Goal: Task Accomplishment & Management: Manage account settings

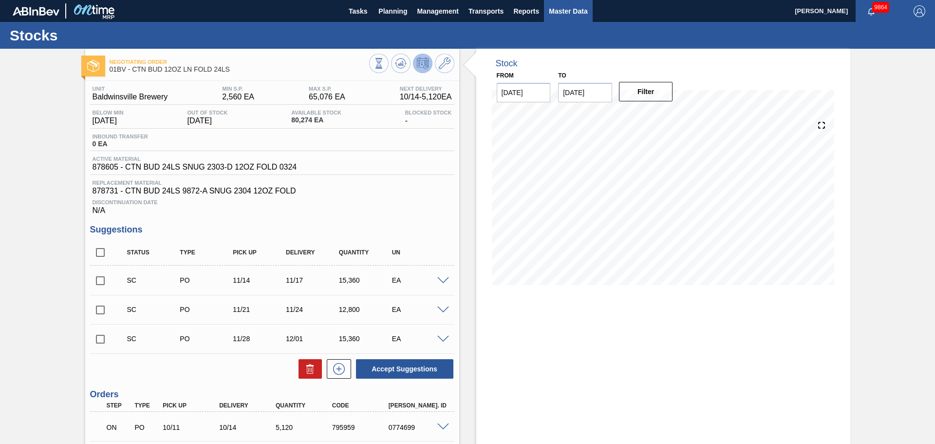
click at [562, 14] on span "Master Data" at bounding box center [568, 11] width 38 height 12
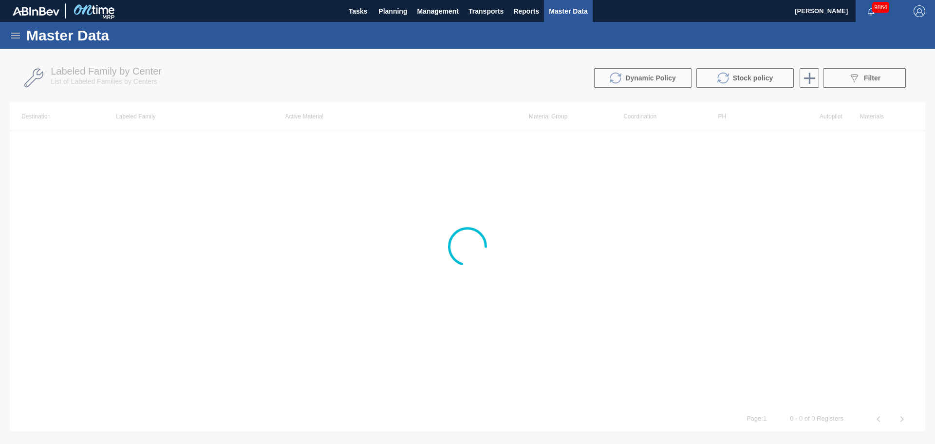
click at [12, 34] on icon at bounding box center [16, 36] width 12 height 12
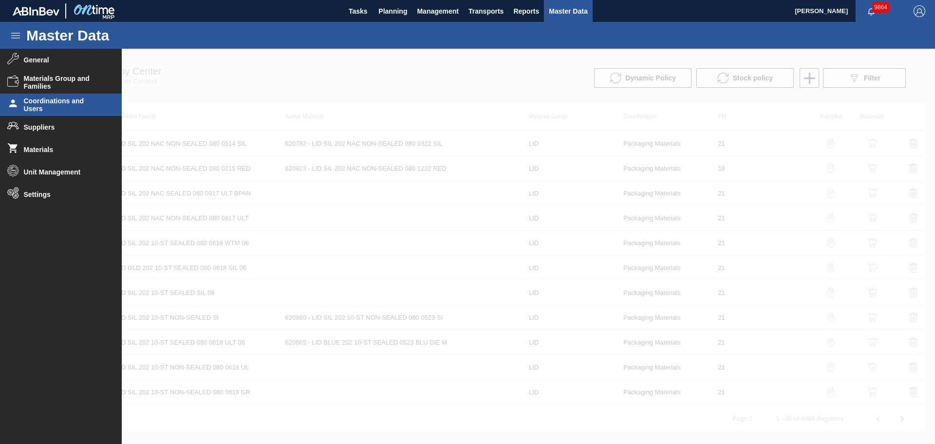
click at [49, 105] on span "Coordinations and Users" at bounding box center [64, 105] width 80 height 16
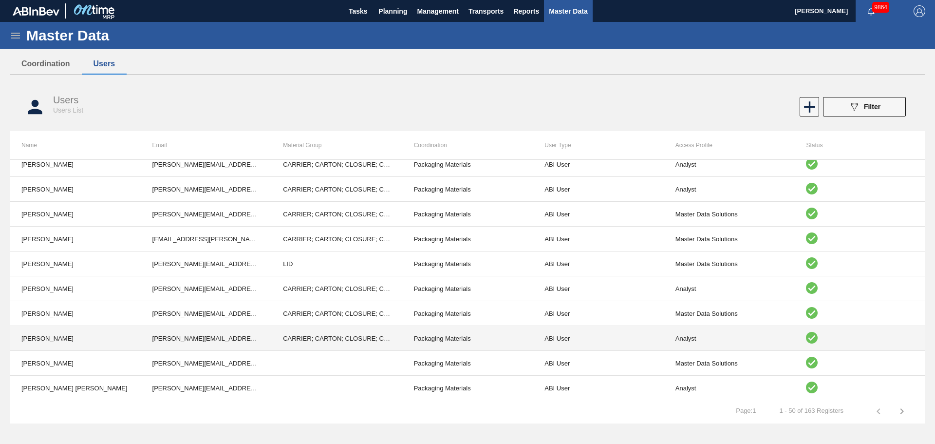
scroll to position [487, 0]
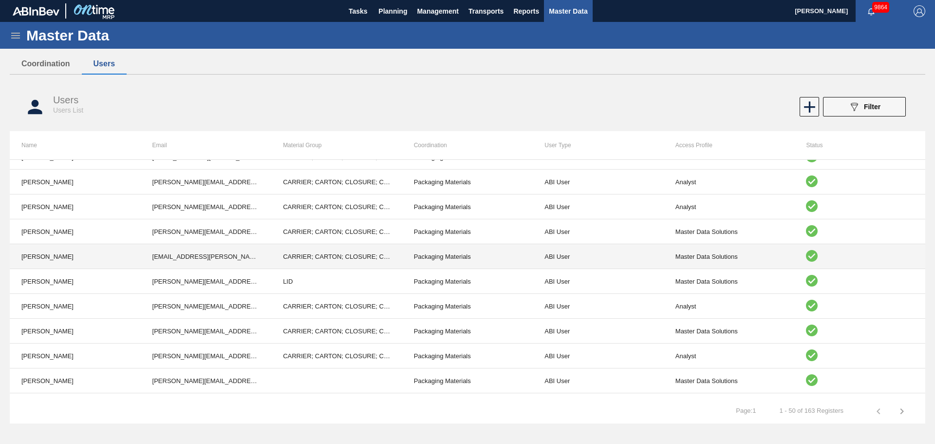
click at [301, 253] on td "CARRIER; CARTON; CLOSURE; CROWN; HICONE; COVER; PARTITION; PAD; LABEL; LID; SHR…" at bounding box center [336, 256] width 131 height 25
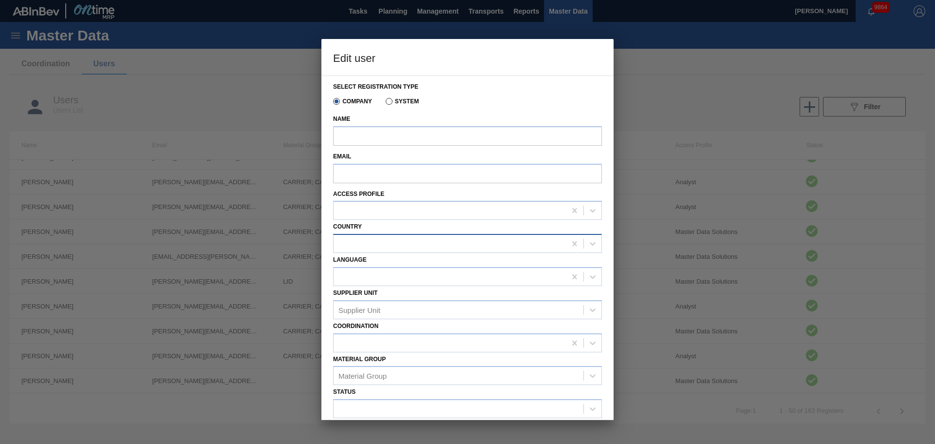
type input "[PERSON_NAME]"
type input "[EMAIL_ADDRESS][PERSON_NAME][DOMAIN_NAME][PERSON_NAME]"
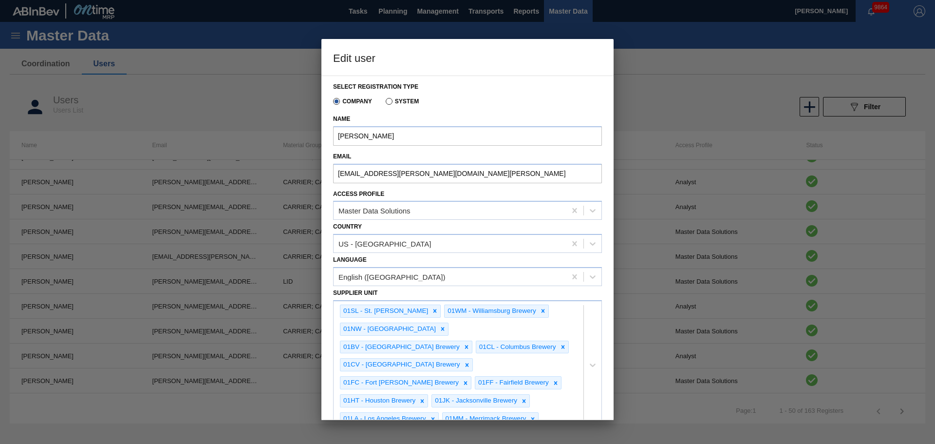
scroll to position [146, 0]
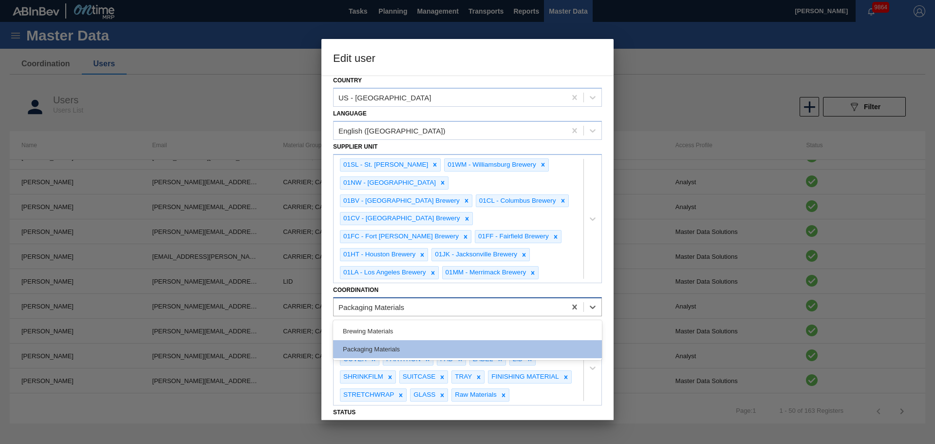
click at [374, 302] on div "Packaging Materials" at bounding box center [371, 306] width 66 height 8
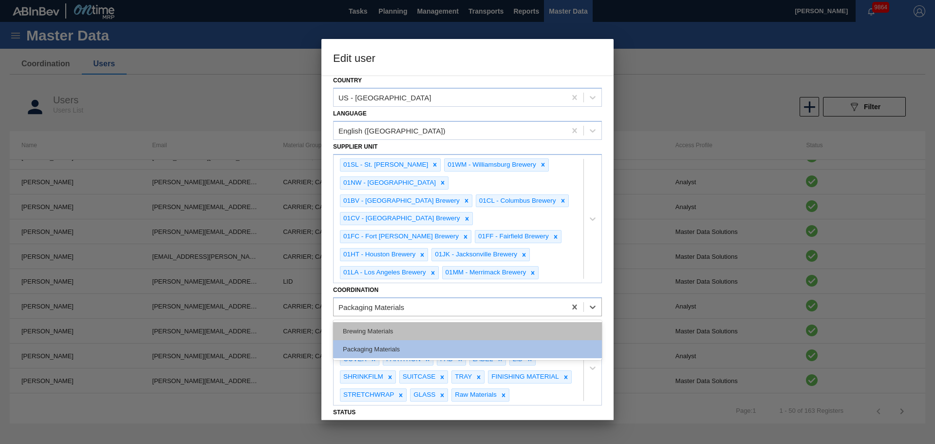
click at [386, 322] on div "Brewing Materials" at bounding box center [467, 331] width 269 height 18
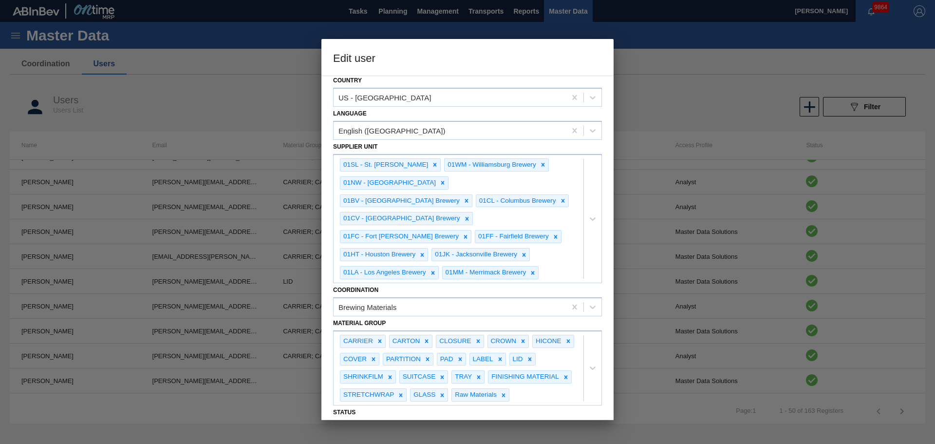
click at [328, 253] on div "Select registration type Company System Name [GEOGRAPHIC_DATA] [PERSON_NAME] Em…" at bounding box center [467, 247] width 292 height 344
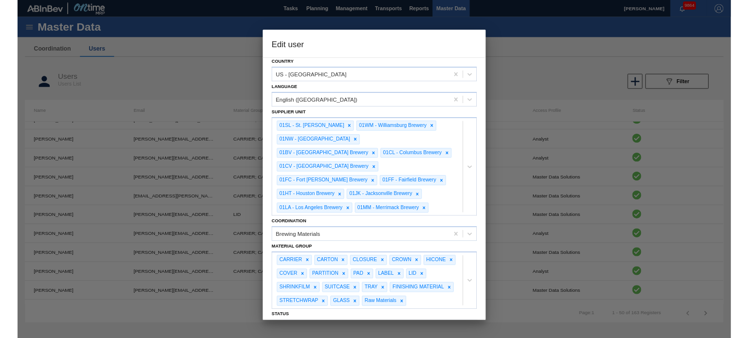
scroll to position [180, 0]
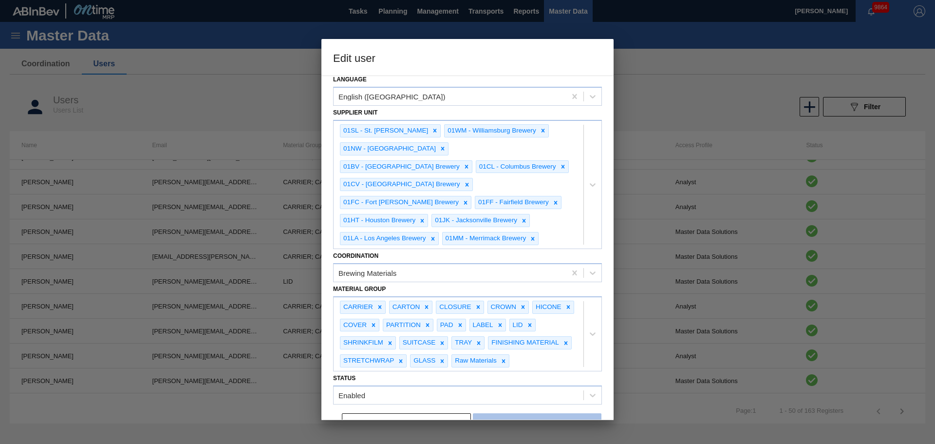
click at [524, 413] on button "Save" at bounding box center [537, 422] width 129 height 19
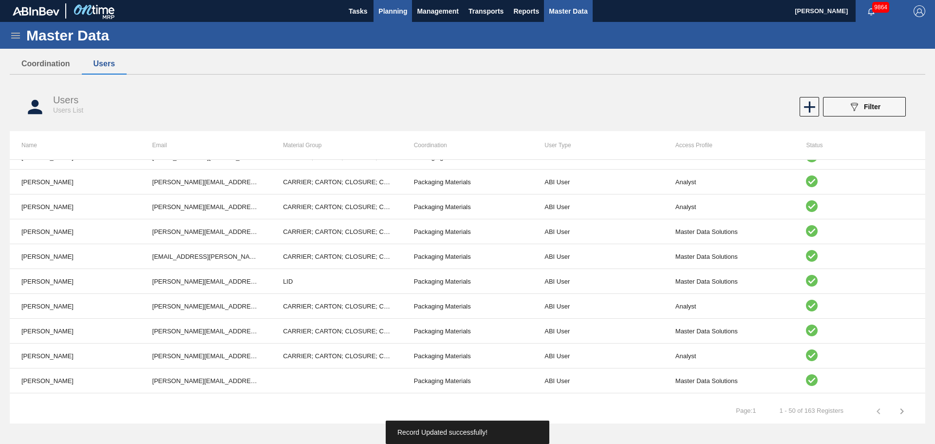
click at [390, 16] on span "Planning" at bounding box center [392, 11] width 29 height 12
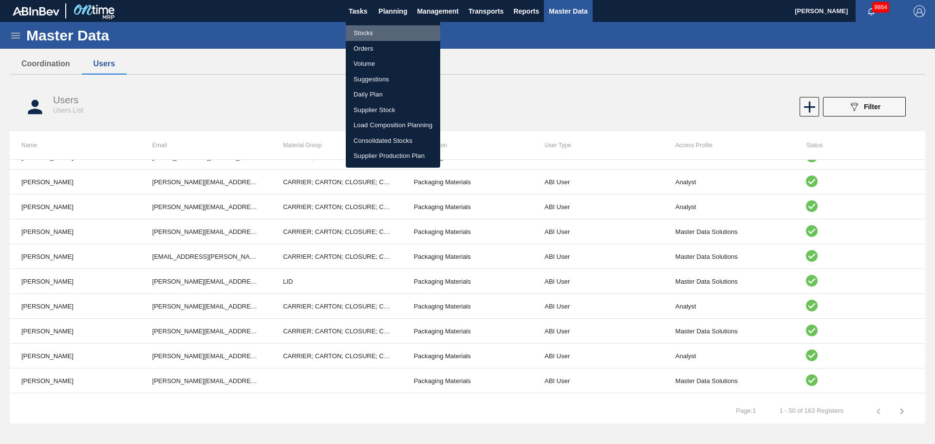
click at [370, 37] on li "Stocks" at bounding box center [393, 33] width 94 height 16
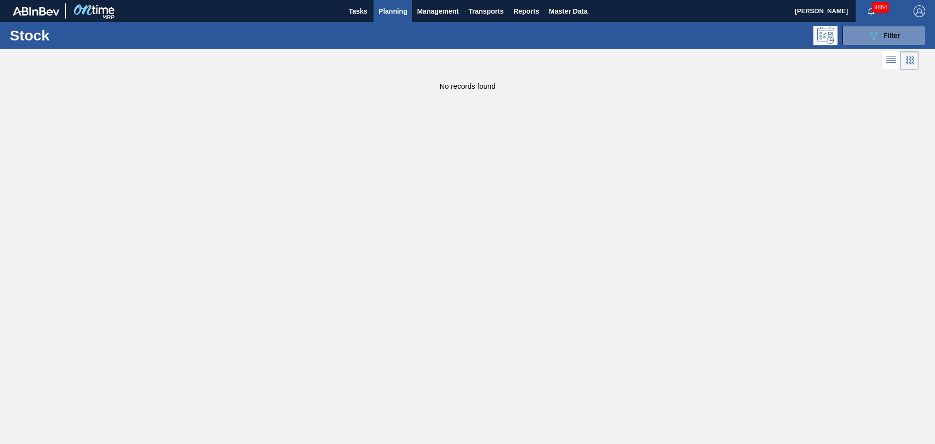
drag, startPoint x: 577, startPoint y: 86, endPoint x: 601, endPoint y: 77, distance: 25.4
click at [577, 86] on div "No records found" at bounding box center [467, 81] width 935 height 18
click at [873, 31] on icon "089F7B8B-B2A5-4AFE-B5C0-19BA573D28AC" at bounding box center [874, 36] width 12 height 12
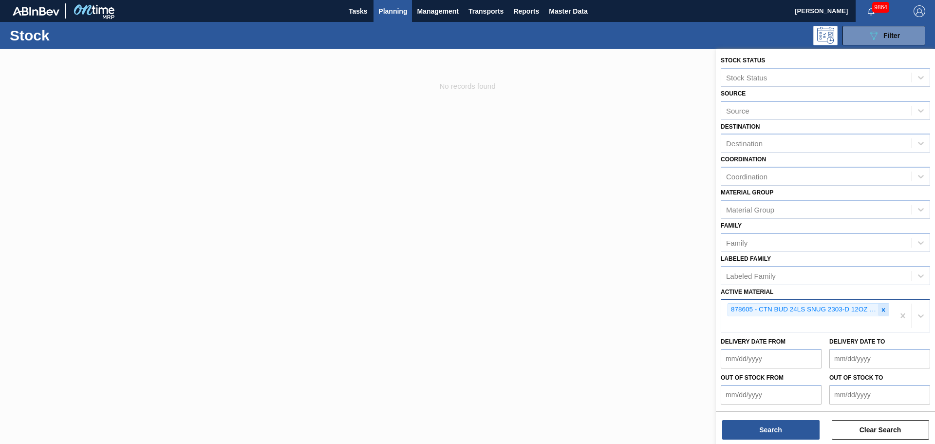
click at [881, 313] on icon at bounding box center [883, 309] width 7 height 7
paste Material "1886115"
type Material "1886115"
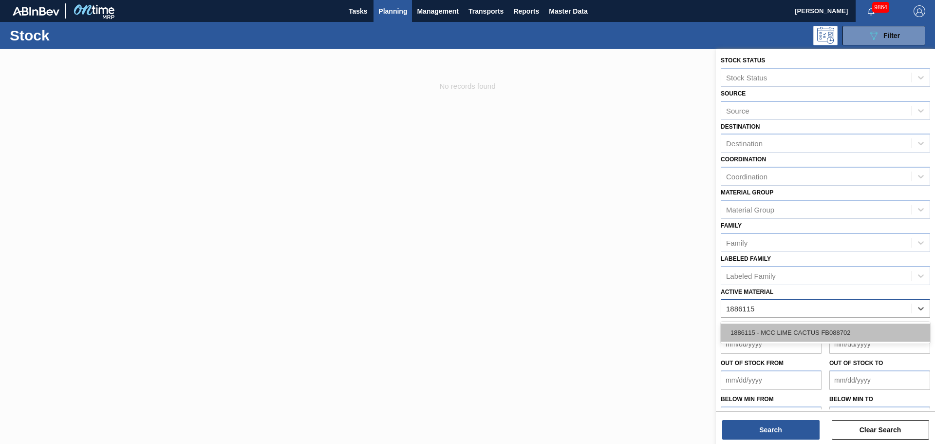
click at [769, 331] on div "1886115 - MCC LIME CACTUS FB088702" at bounding box center [825, 332] width 209 height 18
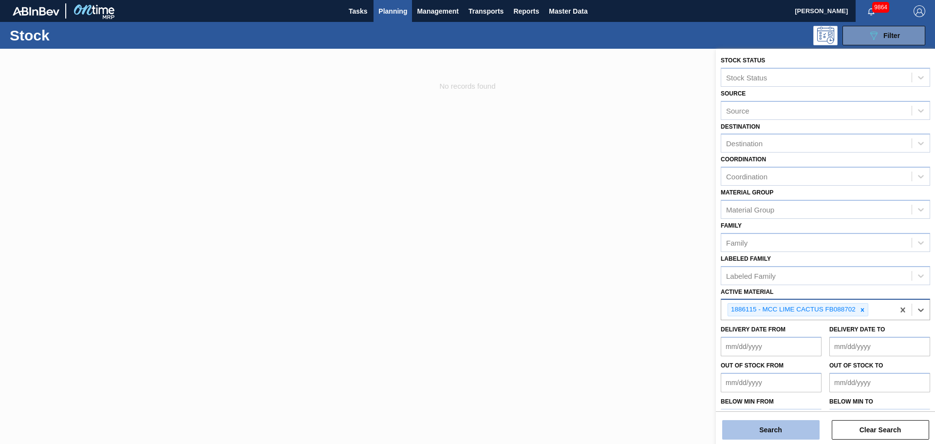
click at [766, 427] on button "Search" at bounding box center [770, 429] width 97 height 19
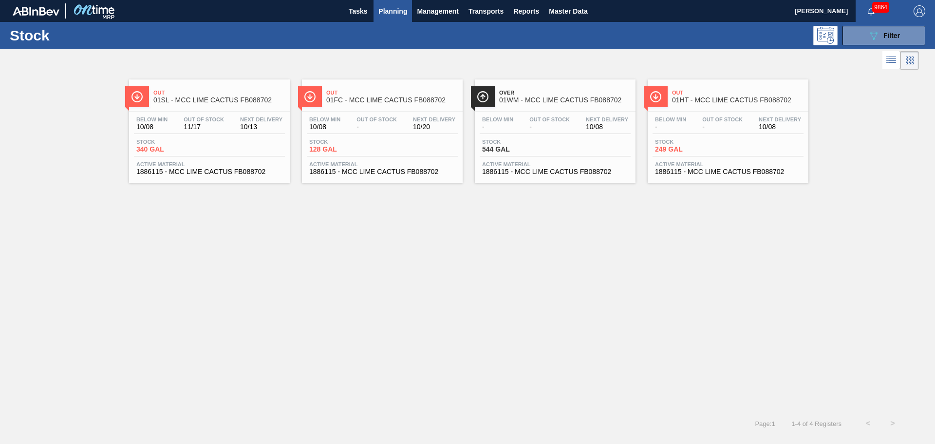
click at [615, 338] on div "Out 01SL - MCC LIME CACTUS FB088702 Below Min 10/08 Out Of Stock 11/17 Next Del…" at bounding box center [467, 241] width 935 height 339
click at [523, 92] on span "Over" at bounding box center [564, 93] width 131 height 6
click at [378, 102] on span "01FC - MCC LIME CACTUS FB088702" at bounding box center [391, 99] width 131 height 7
click at [534, 98] on span "01WM - MCC LIME CACTUS FB088702" at bounding box center [564, 99] width 131 height 7
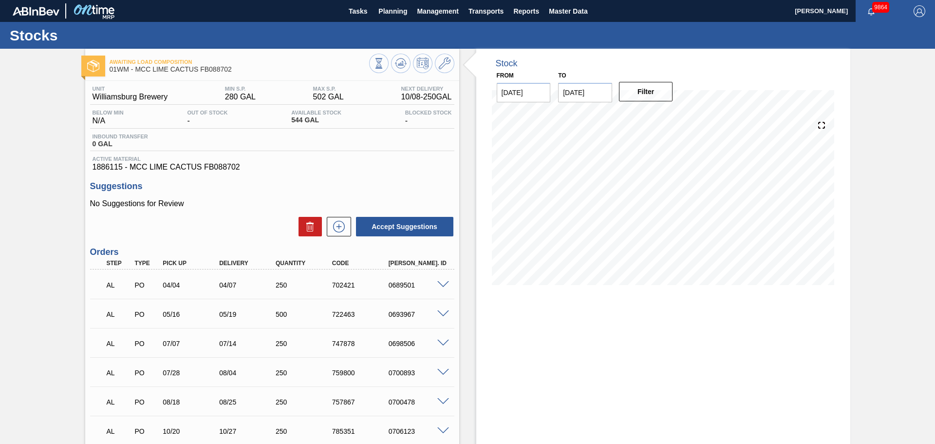
click at [602, 94] on input "[DATE]" at bounding box center [585, 92] width 54 height 19
click at [664, 117] on button "Next Month" at bounding box center [667, 115] width 7 height 7
click at [632, 207] on div "29" at bounding box center [632, 210] width 13 height 13
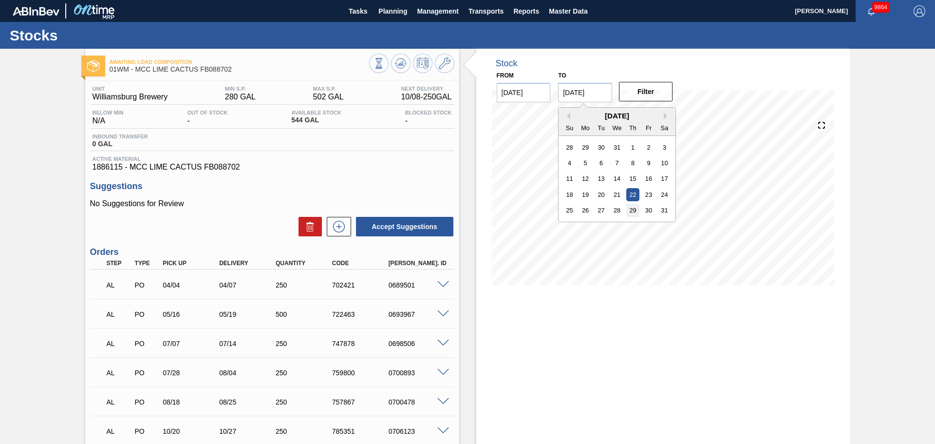
type input "[DATE]"
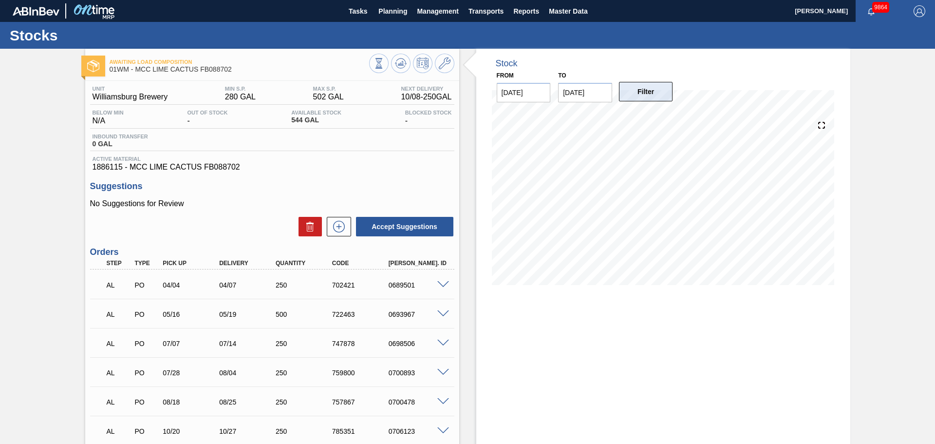
click at [632, 93] on button "Filter" at bounding box center [646, 91] width 54 height 19
drag, startPoint x: 757, startPoint y: 360, endPoint x: 755, endPoint y: 365, distance: 5.1
click at [757, 361] on div "Stock From [DATE] to [DATE] Filter 10/23 Stock Projection 1,891.785 SAP Plannin…" at bounding box center [663, 287] width 374 height 476
drag, startPoint x: 260, startPoint y: 3, endPoint x: 453, endPoint y: 187, distance: 266.9
click at [453, 187] on div "Unit Williamsburg Brewery MIN S.P. 280 GAL MAX S.P. 502 GAL Next Delivery 10/08…" at bounding box center [272, 300] width 374 height 439
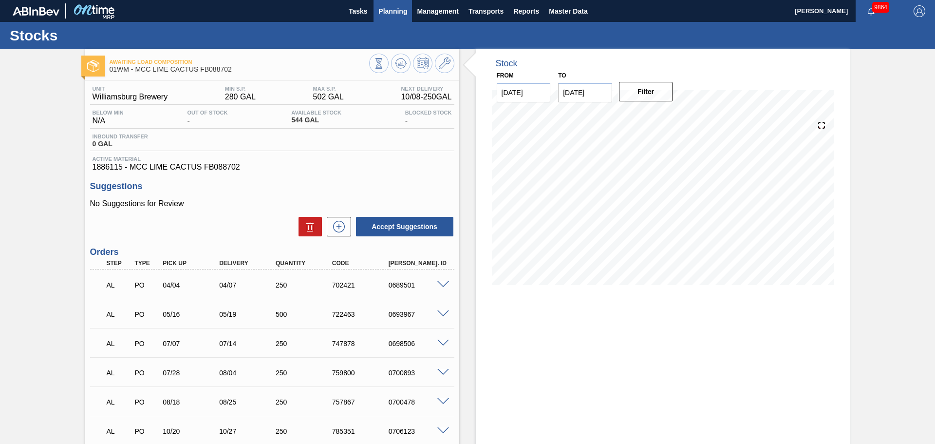
click at [405, 14] on span "Planning" at bounding box center [392, 11] width 29 height 12
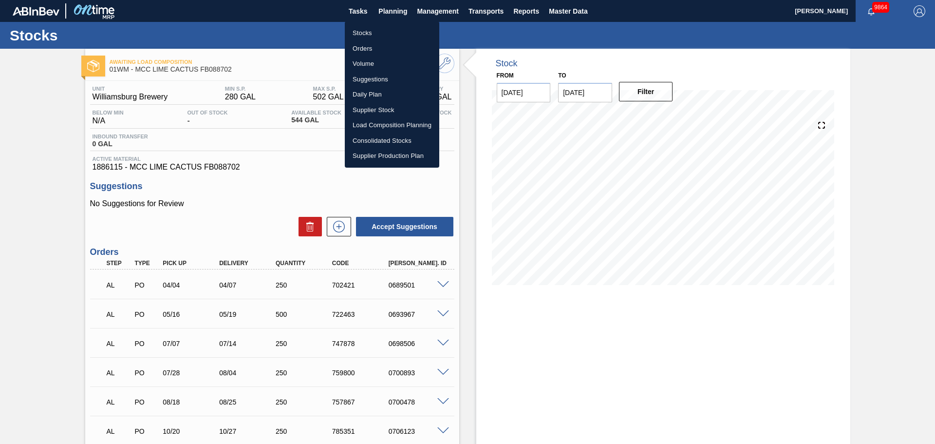
click at [383, 27] on li "Stocks" at bounding box center [392, 33] width 94 height 16
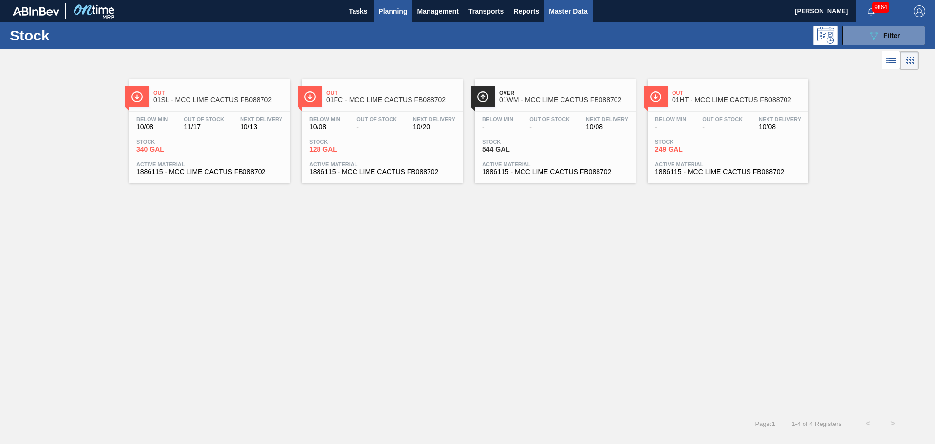
click at [553, 9] on span "Master Data" at bounding box center [568, 11] width 38 height 12
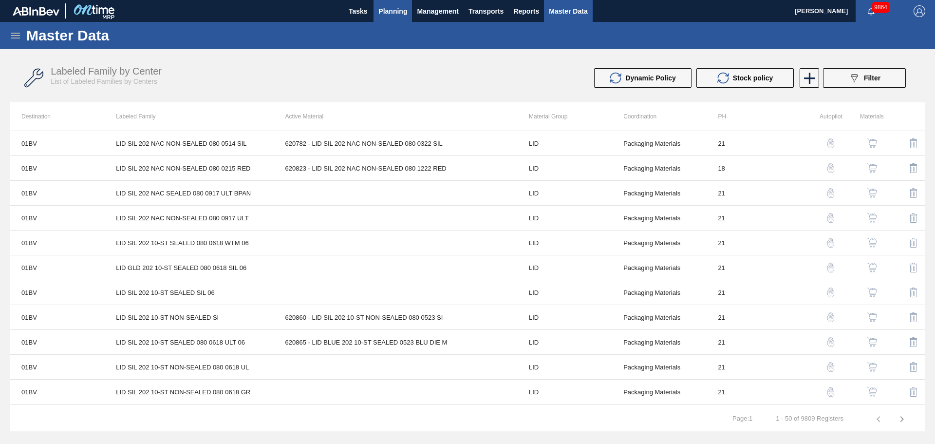
click at [377, 8] on button "Planning" at bounding box center [392, 11] width 38 height 22
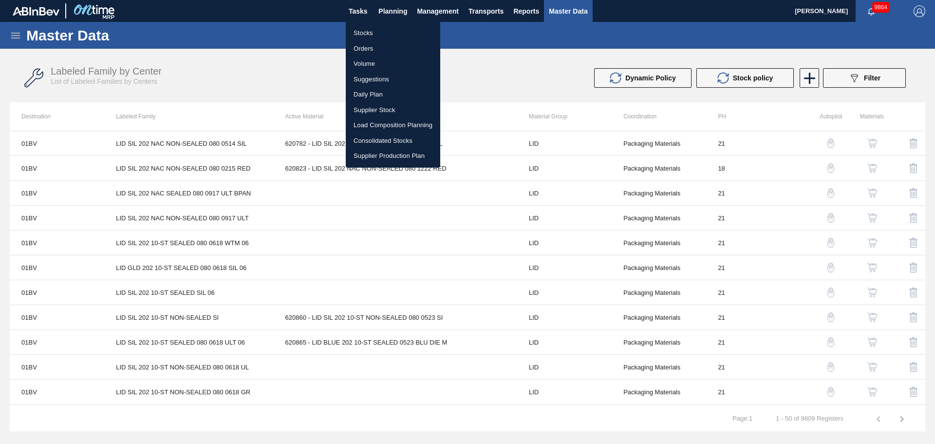
click at [365, 35] on li "Stocks" at bounding box center [393, 33] width 94 height 16
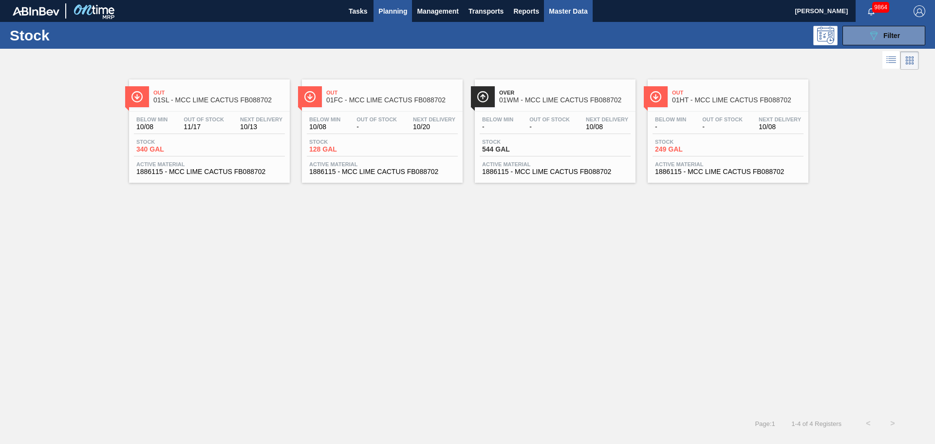
click at [584, 13] on span "Master Data" at bounding box center [568, 11] width 38 height 12
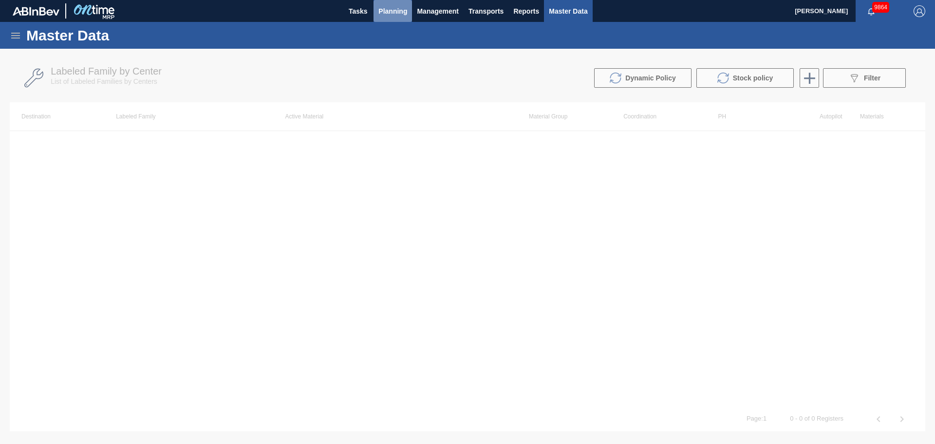
click at [404, 15] on span "Planning" at bounding box center [392, 11] width 29 height 12
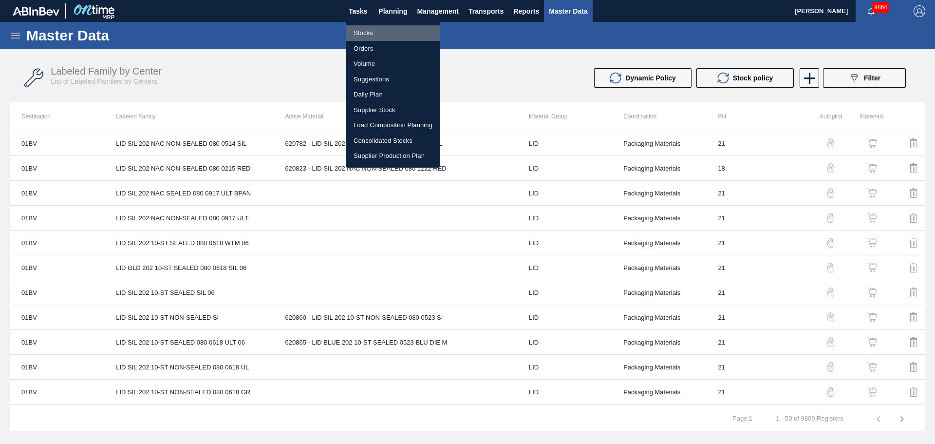
click at [368, 31] on li "Stocks" at bounding box center [393, 33] width 94 height 16
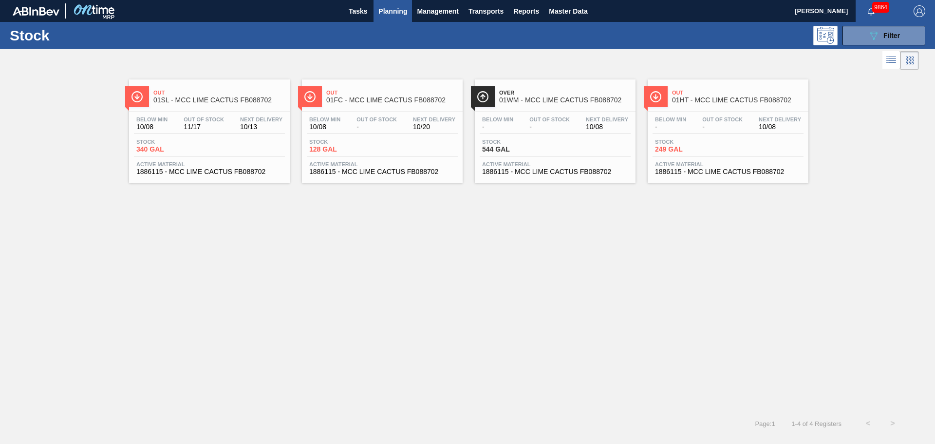
click at [547, 97] on span "01WM - MCC LIME CACTUS FB088702" at bounding box center [564, 99] width 131 height 7
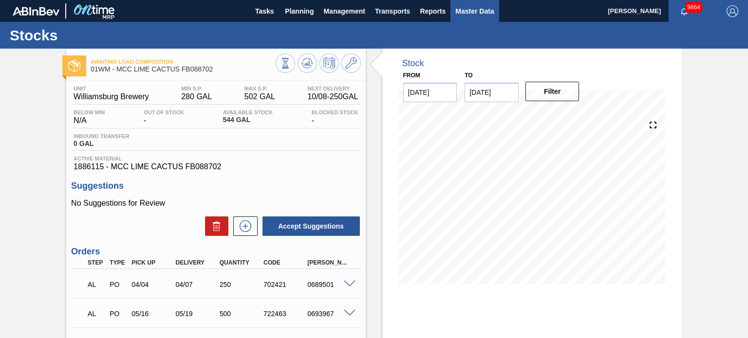
click at [478, 15] on span "Master Data" at bounding box center [474, 11] width 38 height 12
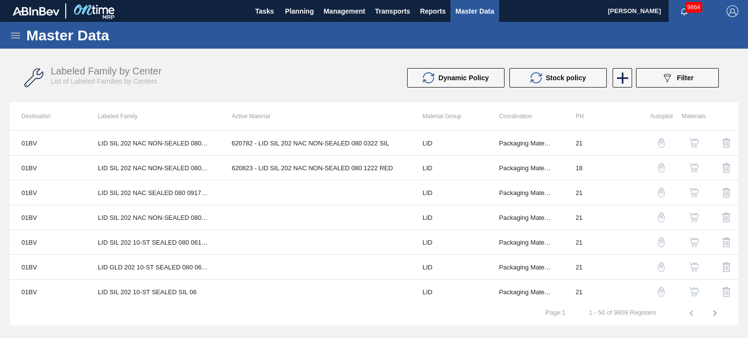
click at [14, 42] on div "Master Data" at bounding box center [374, 35] width 748 height 27
click at [12, 32] on icon at bounding box center [16, 36] width 12 height 12
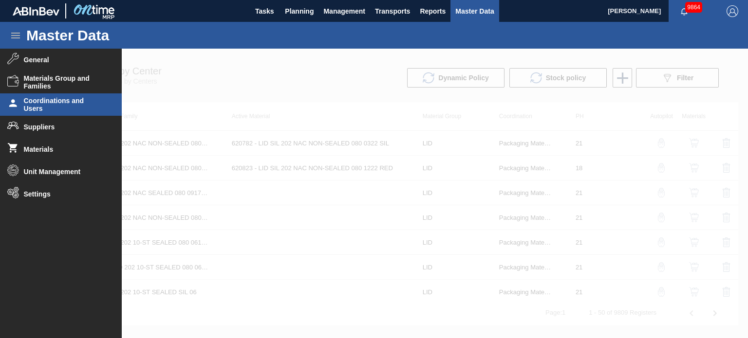
click at [21, 105] on li "Coordinations and Users" at bounding box center [61, 104] width 122 height 22
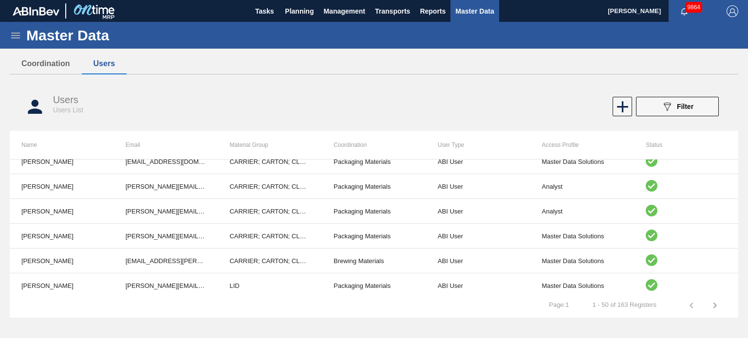
scroll to position [482, 0]
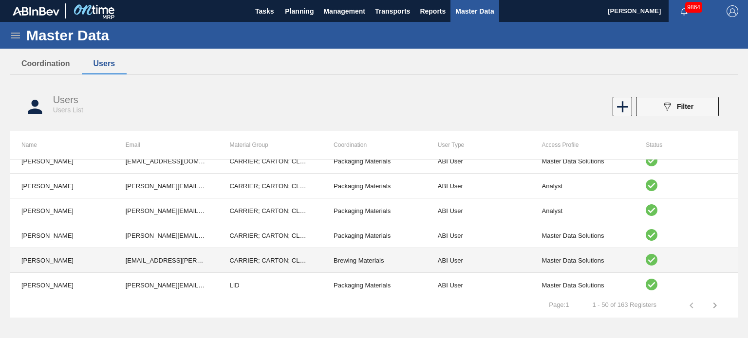
click at [259, 256] on td "CARRIER; CARTON; CLOSURE; CROWN; HICONE; COVER; PARTITION; PAD; LABEL; LID; SHR…" at bounding box center [270, 260] width 104 height 25
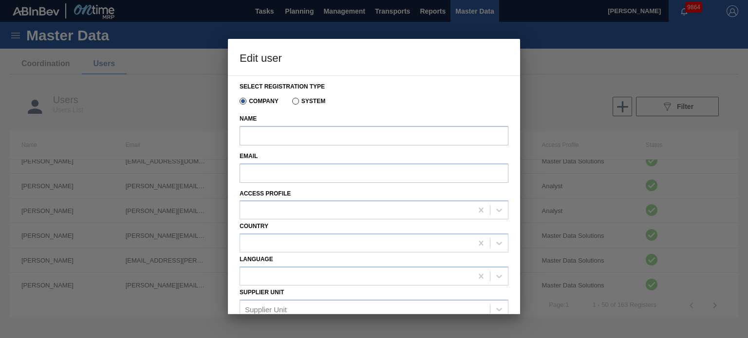
type input "[PERSON_NAME]"
type input "[EMAIL_ADDRESS][PERSON_NAME][DOMAIN_NAME][PERSON_NAME]"
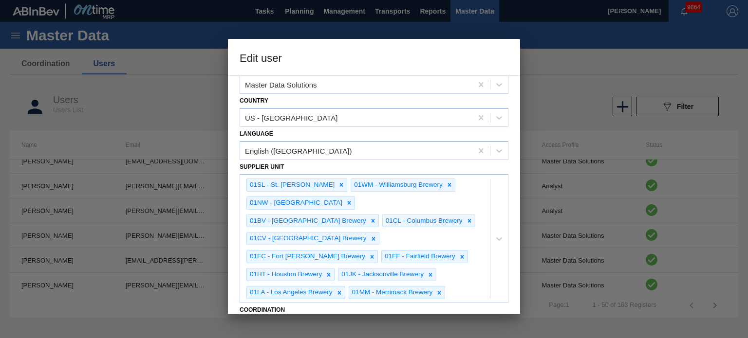
scroll to position [204, 0]
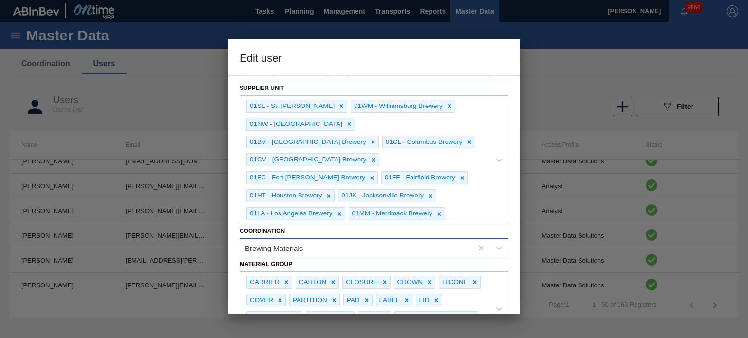
click at [295, 244] on div "Brewing Materials" at bounding box center [274, 248] width 58 height 8
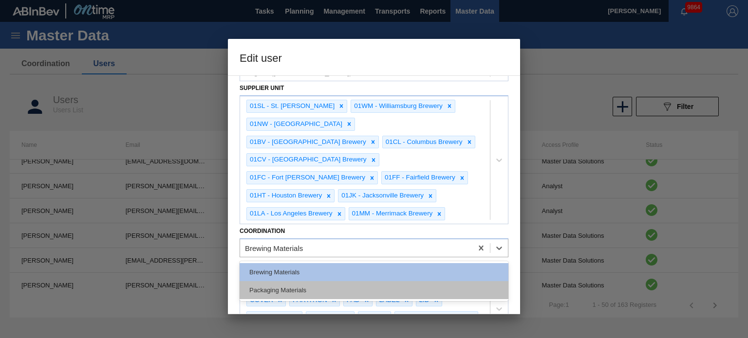
click at [297, 281] on div "Packaging Materials" at bounding box center [374, 290] width 269 height 18
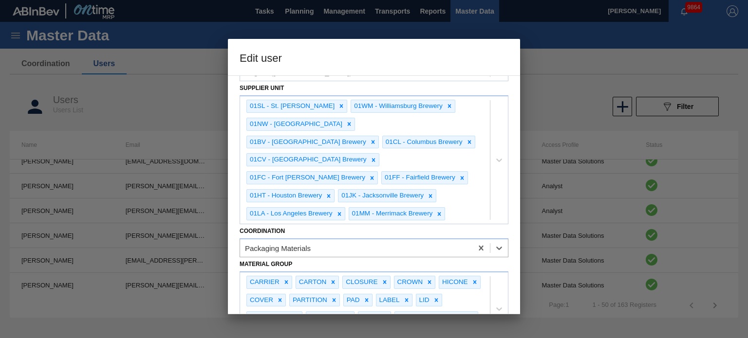
click at [235, 245] on div "Select registration type Company System Name [GEOGRAPHIC_DATA] [PERSON_NAME] Em…" at bounding box center [374, 194] width 292 height 239
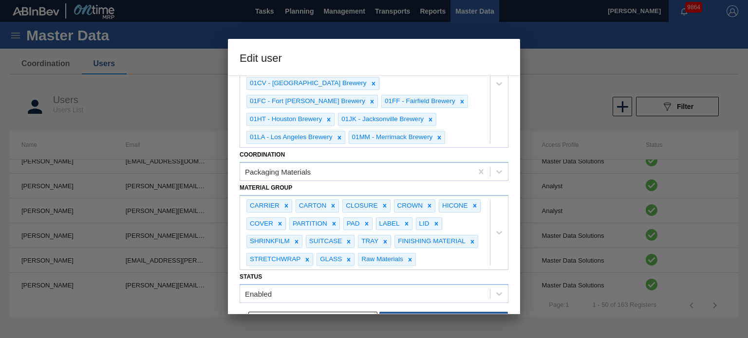
scroll to position [280, 0]
click at [444, 313] on button "Save" at bounding box center [443, 322] width 129 height 19
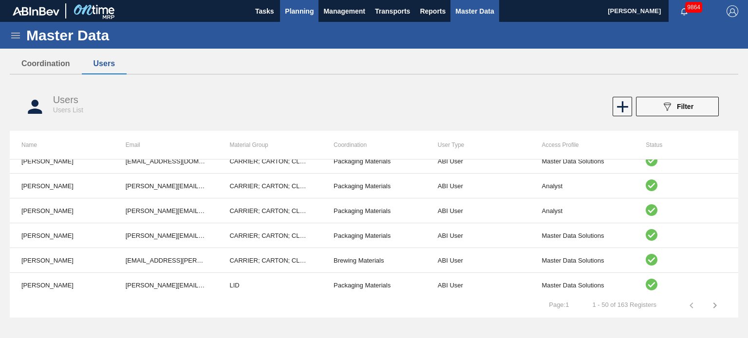
click at [292, 5] on span "Planning" at bounding box center [299, 11] width 29 height 12
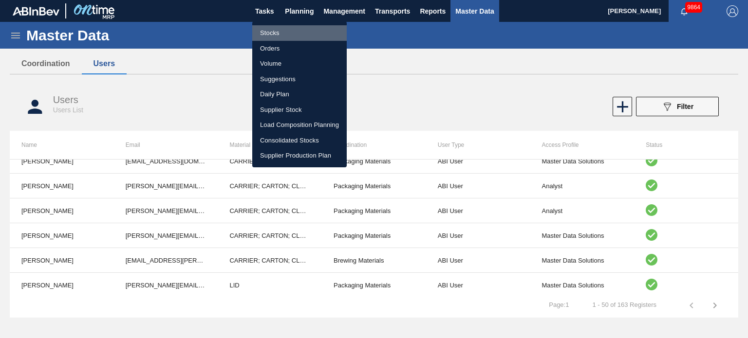
click at [270, 33] on li "Stocks" at bounding box center [299, 33] width 94 height 16
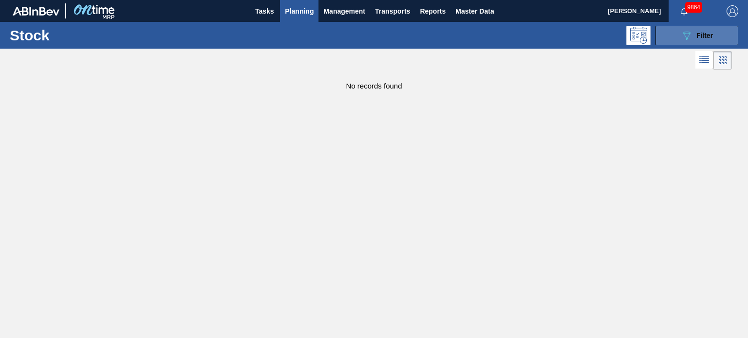
click at [693, 33] on div "089F7B8B-B2A5-4AFE-B5C0-19BA573D28AC Filter" at bounding box center [697, 36] width 32 height 12
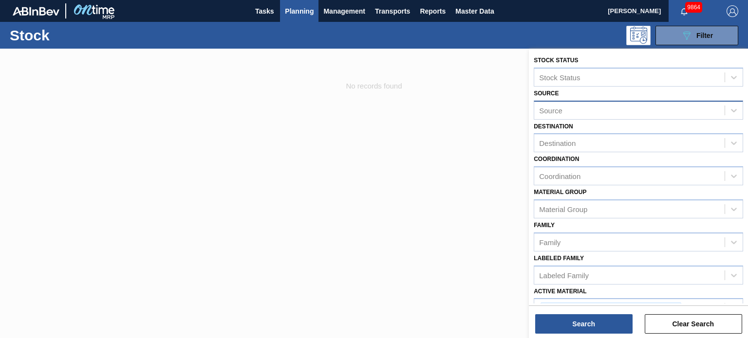
click at [585, 109] on div "Source" at bounding box center [629, 110] width 190 height 14
click at [556, 97] on div "Source Source" at bounding box center [638, 103] width 209 height 33
click at [570, 153] on div "Coordination Coordination" at bounding box center [638, 168] width 209 height 33
click at [565, 139] on div "Destination" at bounding box center [557, 143] width 37 height 8
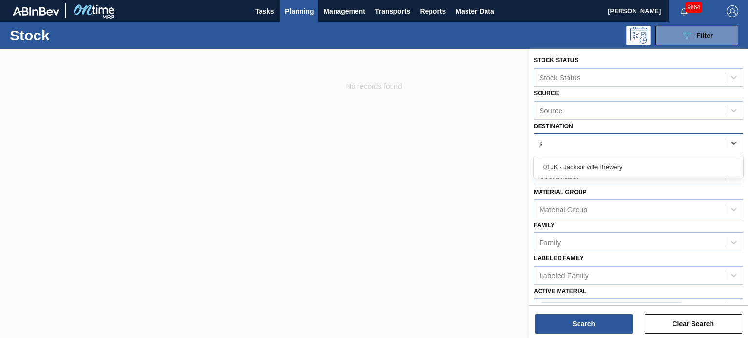
type input "jac"
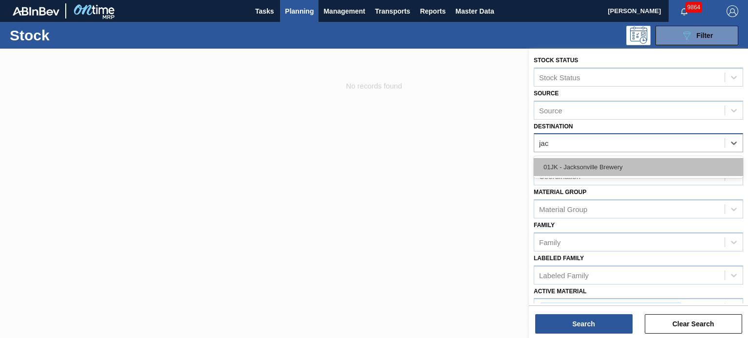
click at [565, 168] on div "01JK - Jacksonville Brewery" at bounding box center [638, 167] width 209 height 18
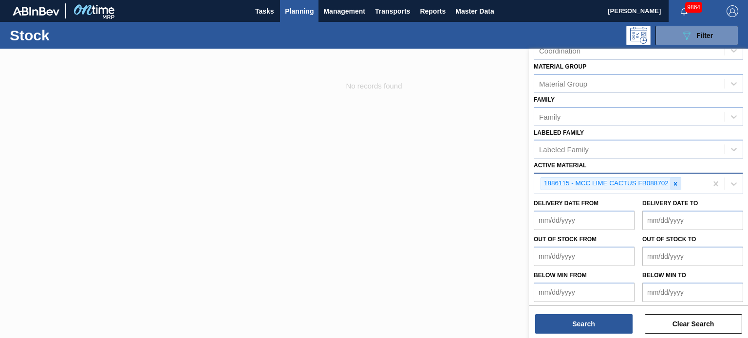
click at [676, 182] on icon at bounding box center [675, 184] width 7 height 7
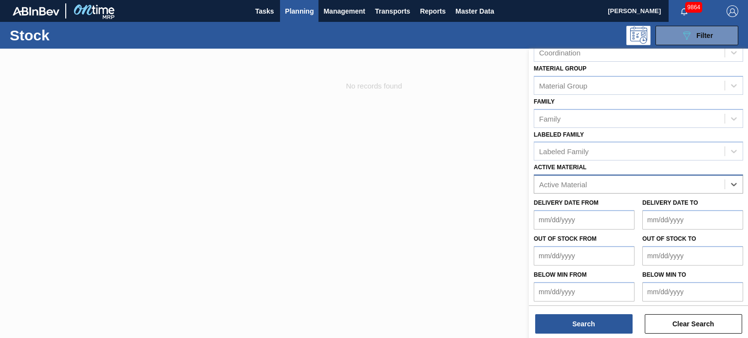
click at [576, 185] on div "Active Material" at bounding box center [629, 185] width 190 height 14
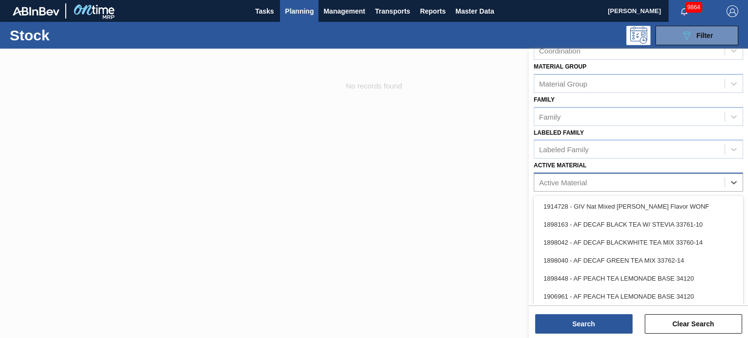
paste Material "615597"
type Material "615597"
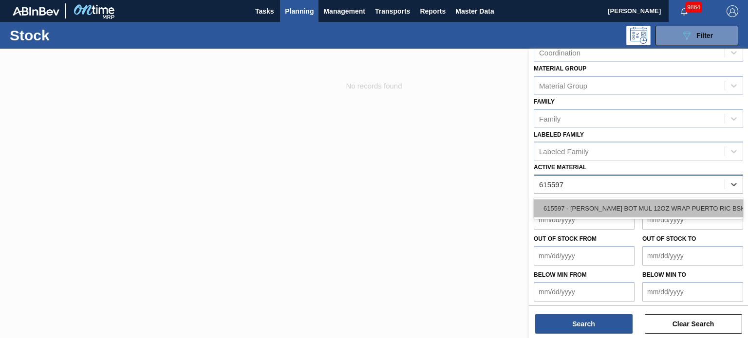
click at [569, 210] on div "615597 - [PERSON_NAME] BOT MUL 12OZ WRAP PUERTO RIC BSKT 6" at bounding box center [638, 209] width 209 height 18
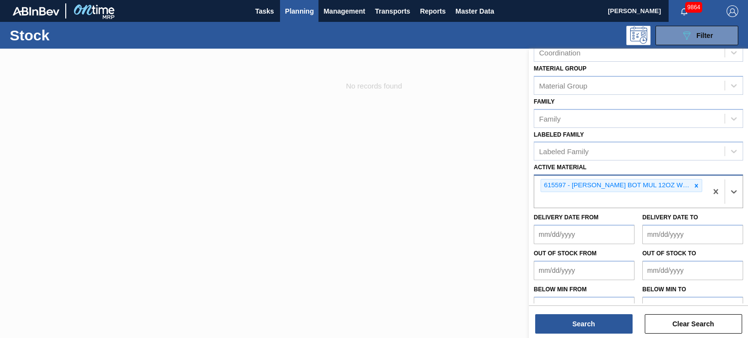
scroll to position [128, 0]
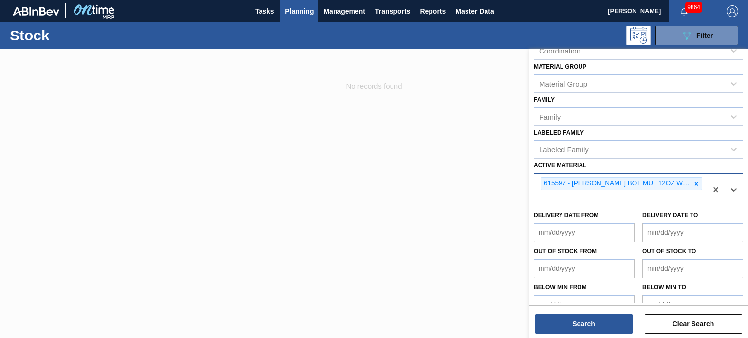
click at [598, 311] on div "Search Clear Search" at bounding box center [638, 319] width 219 height 27
click at [593, 321] on button "Search" at bounding box center [583, 324] width 97 height 19
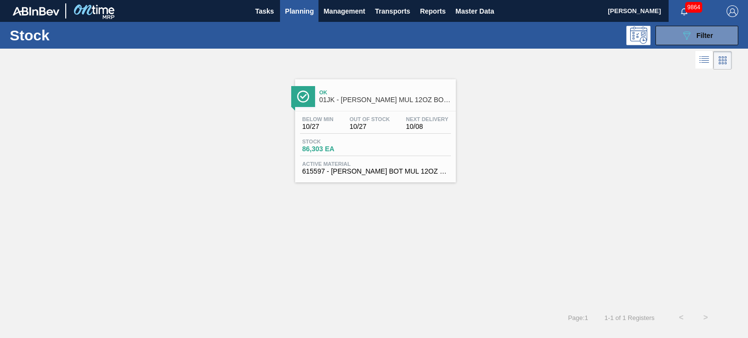
click at [383, 97] on span "01JK - [PERSON_NAME] MUL 12OZ BOT WRAP 6/12 WRAP PK - [US_STATE]" at bounding box center [384, 99] width 131 height 7
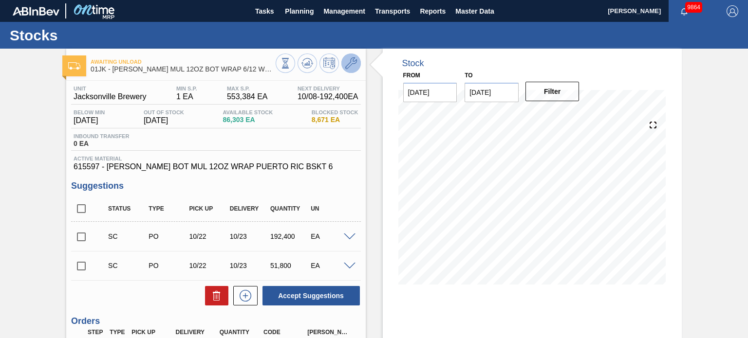
click at [345, 64] on icon at bounding box center [351, 63] width 12 height 12
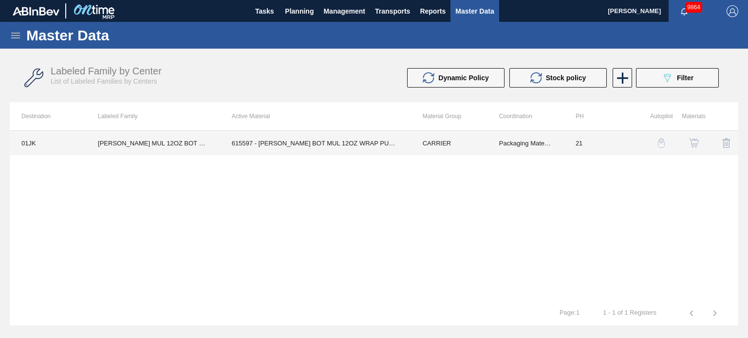
click at [578, 141] on td "21" at bounding box center [602, 143] width 76 height 24
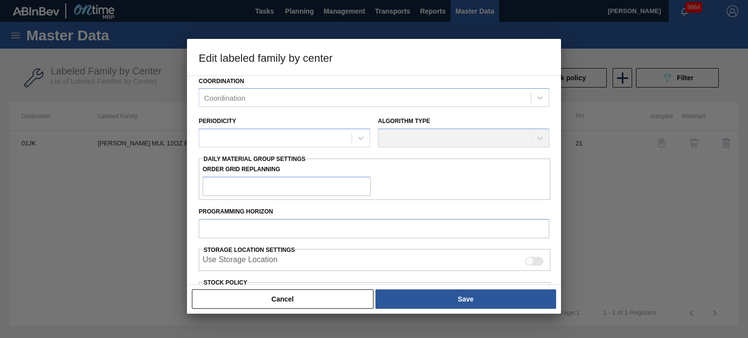
scroll to position [76, 0]
type input "CARRIER"
type input "Bottle Carriers"
type input "[PERSON_NAME] MUL 12OZ BOT WRAP 6/12 WRAP PK - [US_STATE]"
type input "01JK - Jacksonville Brewery"
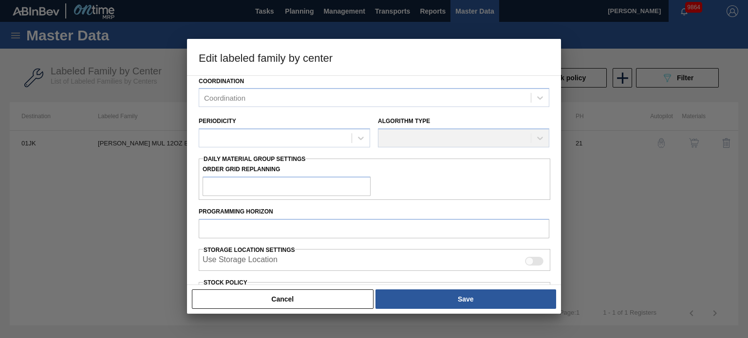
type input "21"
type input "1"
type input "553,384"
type input "35"
type input "193,685"
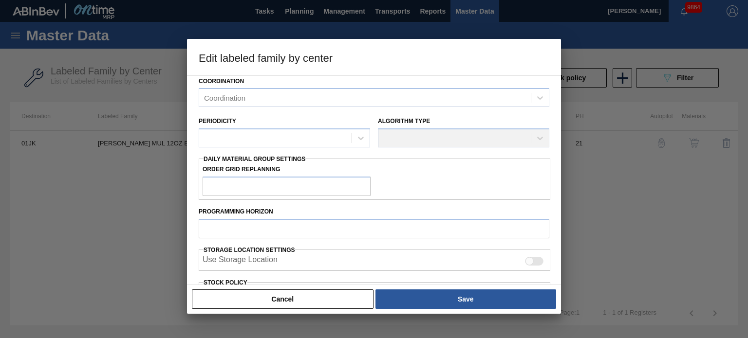
checkbox input "true"
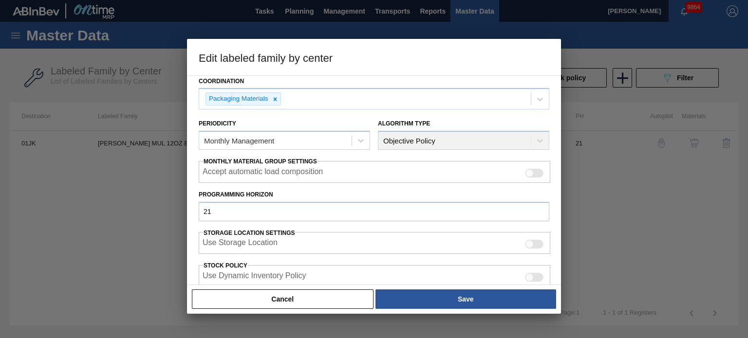
click at [531, 273] on div at bounding box center [534, 277] width 19 height 9
checkbox input "true"
type input "0"
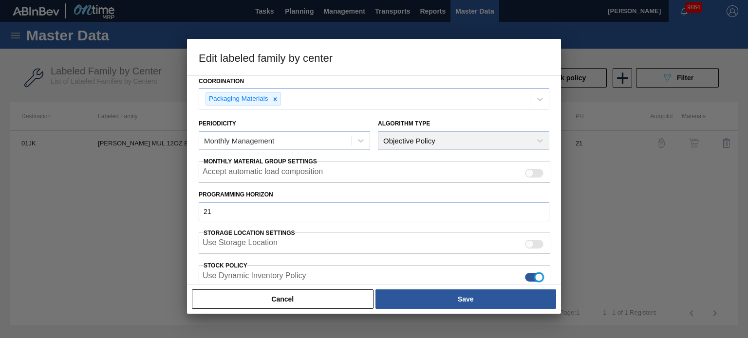
type input "0"
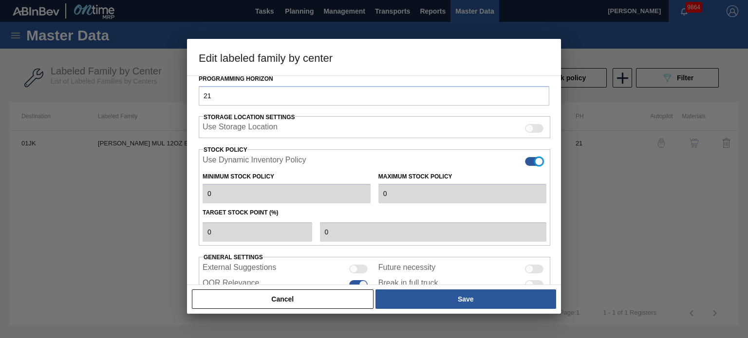
scroll to position [191, 0]
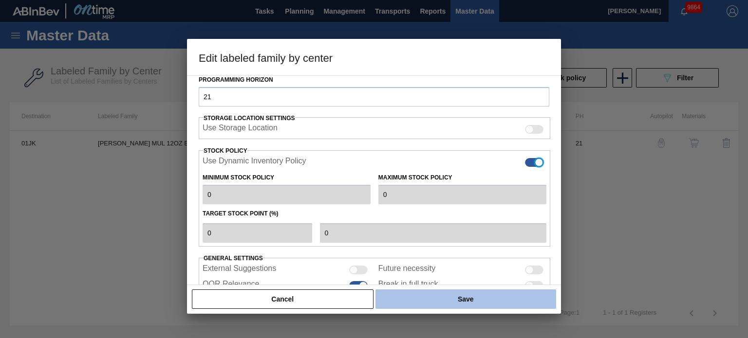
click at [454, 295] on button "Save" at bounding box center [465, 299] width 181 height 19
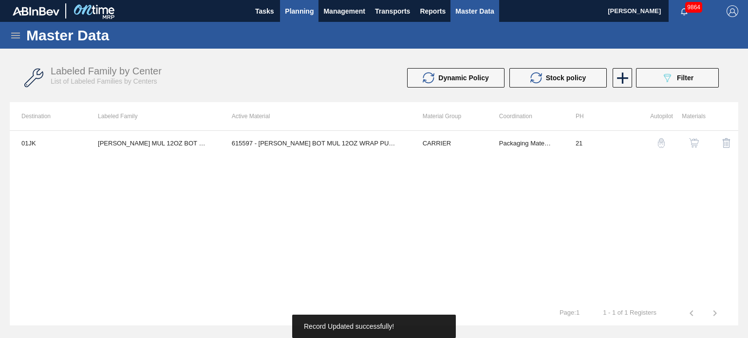
click at [296, 17] on button "Planning" at bounding box center [299, 11] width 38 height 22
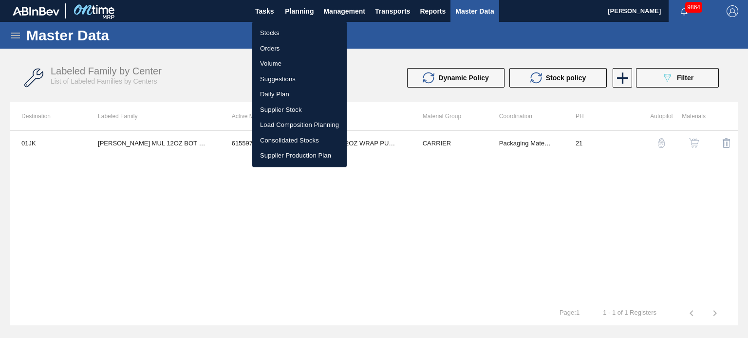
click at [282, 28] on li "Stocks" at bounding box center [299, 33] width 94 height 16
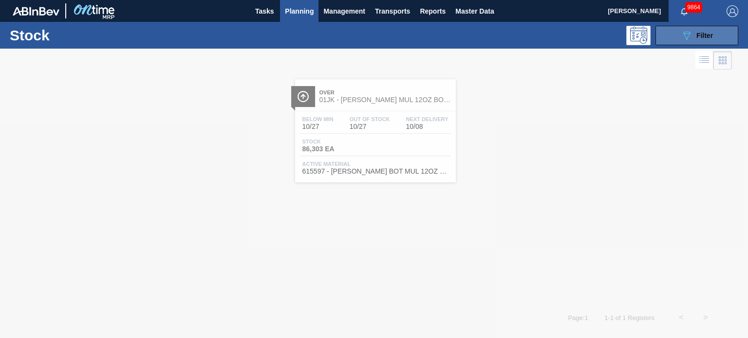
click at [697, 32] on span "Filter" at bounding box center [704, 36] width 17 height 8
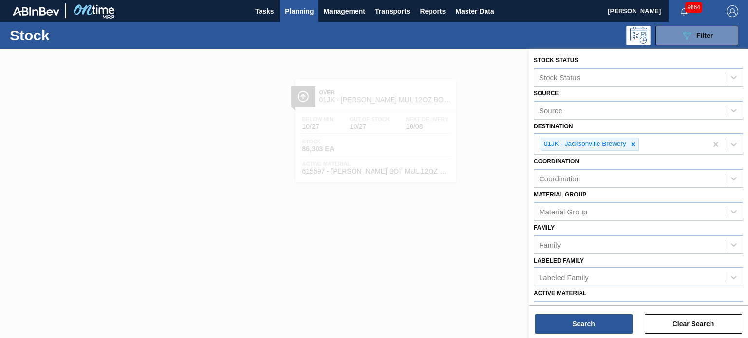
scroll to position [90, 0]
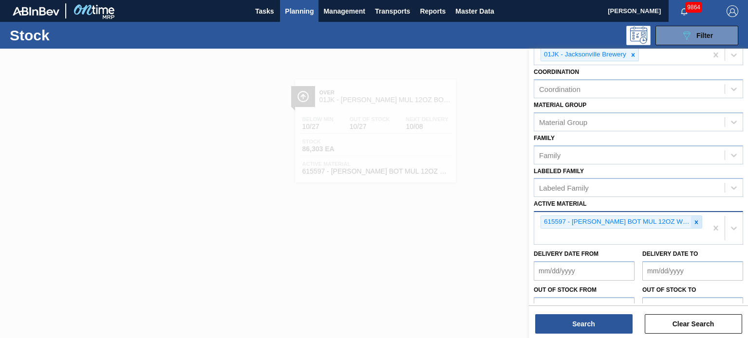
click at [691, 219] on div at bounding box center [696, 222] width 11 height 12
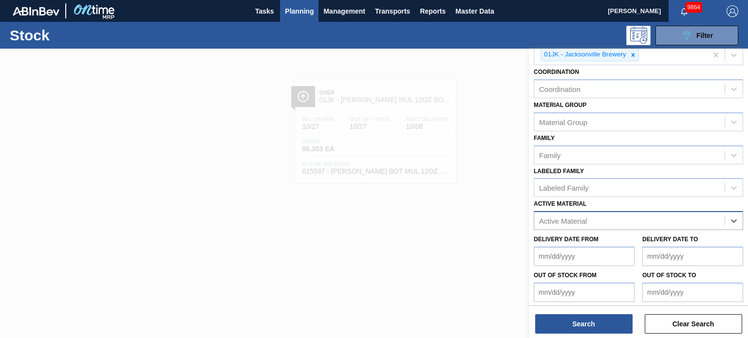
paste Material "878636"
type Material "878636"
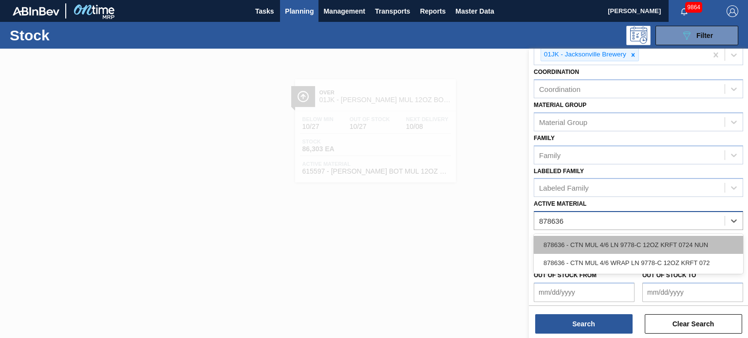
click at [554, 237] on div "878636 - CTN MUL 4/6 LN 9778-C 12OZ KRFT 0724 NUN" at bounding box center [638, 245] width 209 height 18
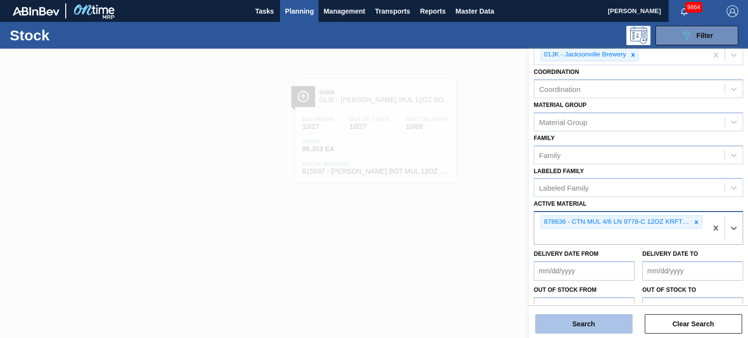
click at [563, 318] on button "Search" at bounding box center [583, 324] width 97 height 19
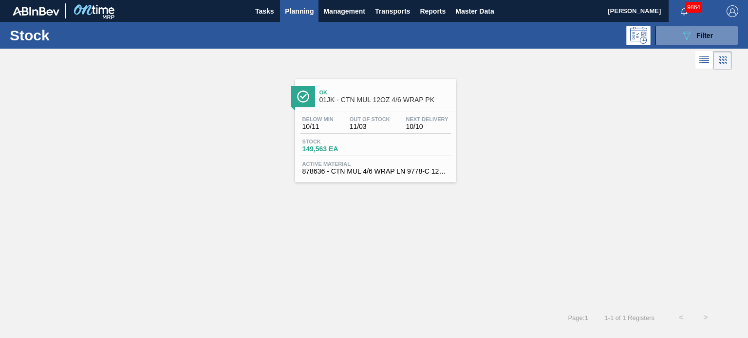
click at [403, 104] on div "Ok 01JK - CTN MUL 12OZ 4/6 WRAP PK" at bounding box center [384, 97] width 131 height 22
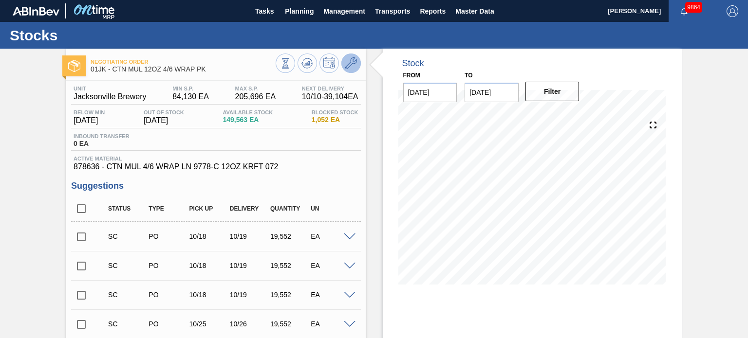
click at [351, 65] on icon at bounding box center [351, 63] width 12 height 12
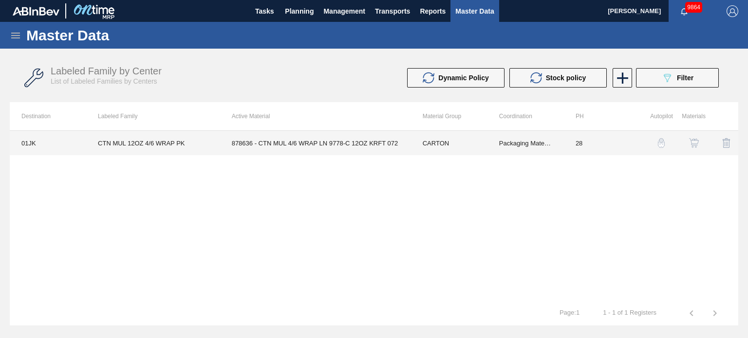
click at [474, 149] on td "CARTON" at bounding box center [449, 143] width 76 height 24
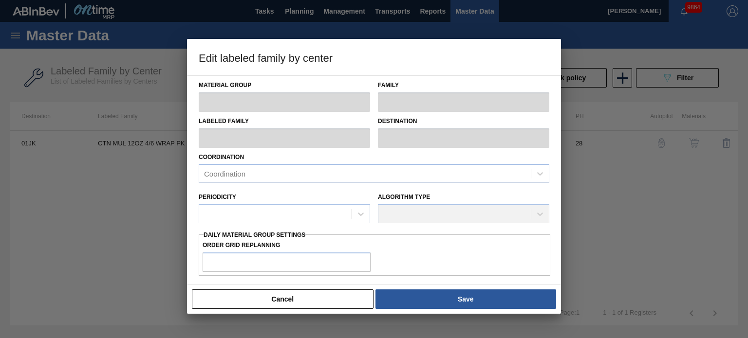
type input "CARTON"
type input "Corrugate Carton"
type input "CTN MUL 12OZ 4/6 WRAP PK"
type input "01JK - Jacksonville Brewery"
type input "28"
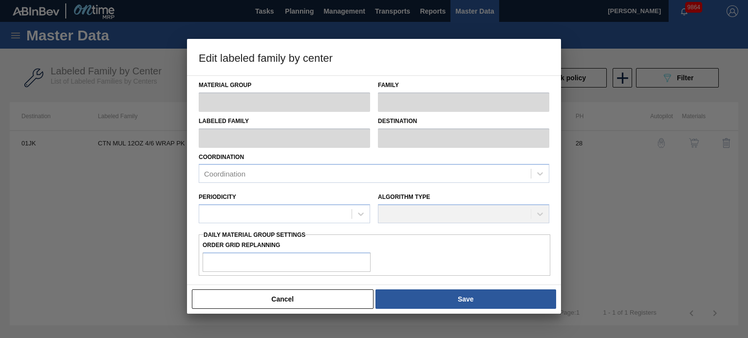
type input "84,130"
type input "205,696"
type input "0"
type input "84,130"
checkbox input "true"
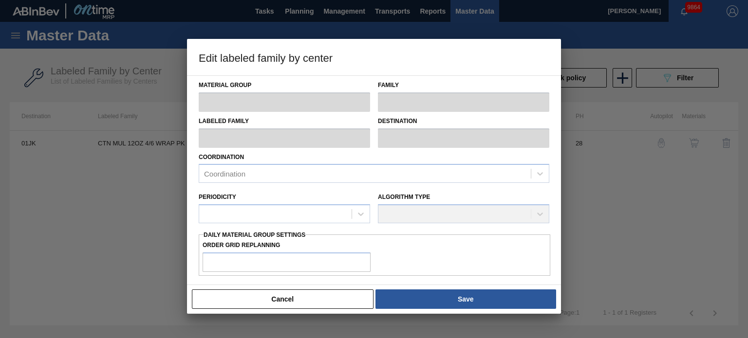
checkbox input "true"
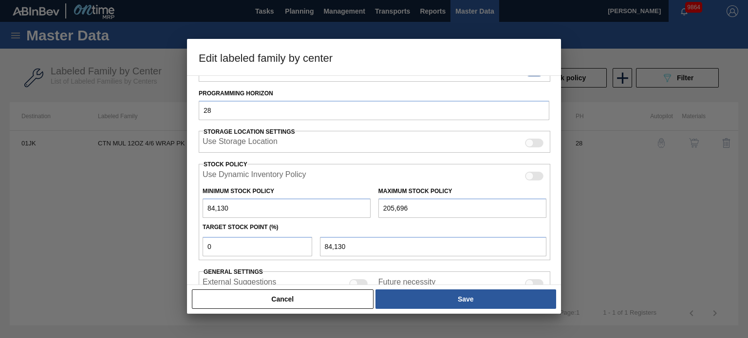
scroll to position [177, 0]
click at [535, 176] on div at bounding box center [534, 176] width 19 height 9
checkbox input "true"
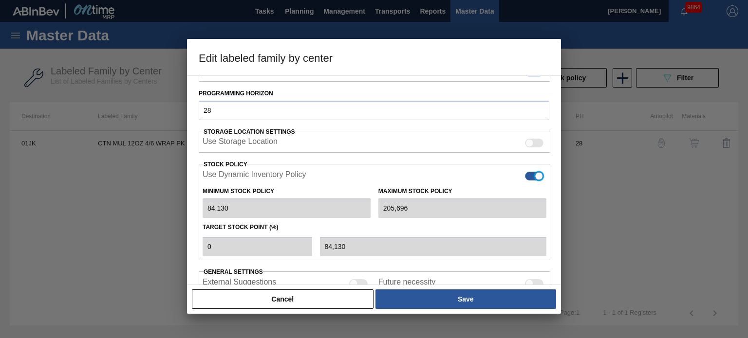
type input "0"
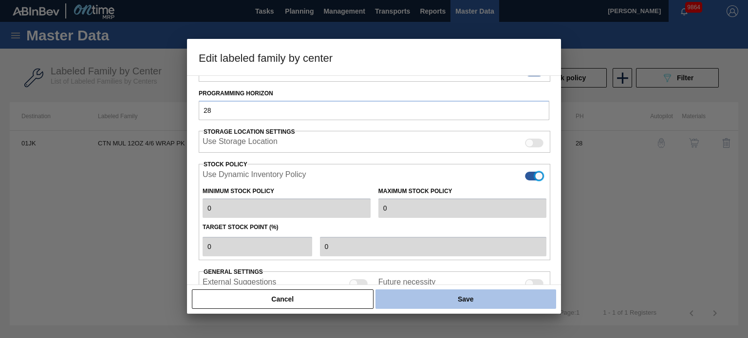
click at [458, 296] on button "Save" at bounding box center [465, 299] width 181 height 19
